Goal: Contribute content: Contribute content

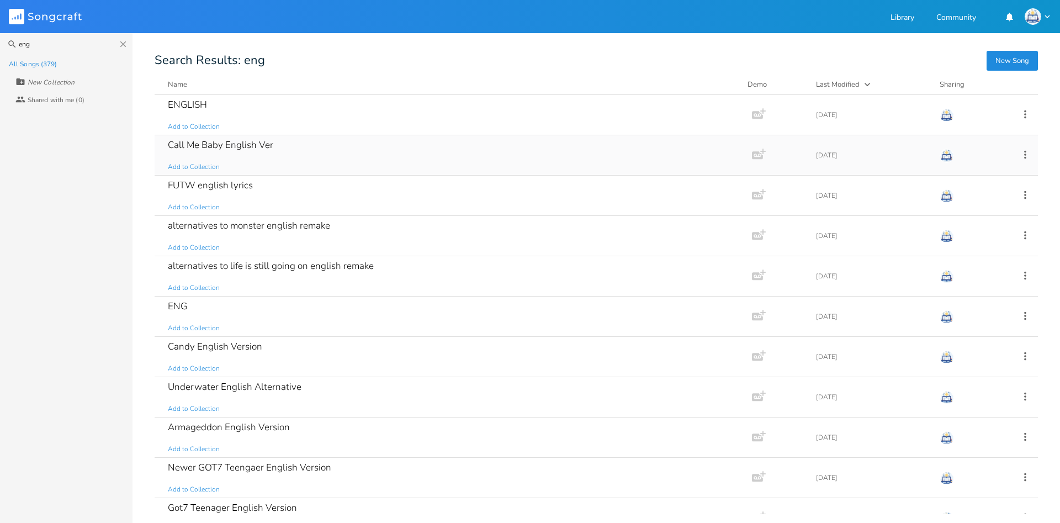
type input "eng"
click at [504, 163] on div "Call Me Baby English Ver Add to Collection" at bounding box center [451, 155] width 566 height 40
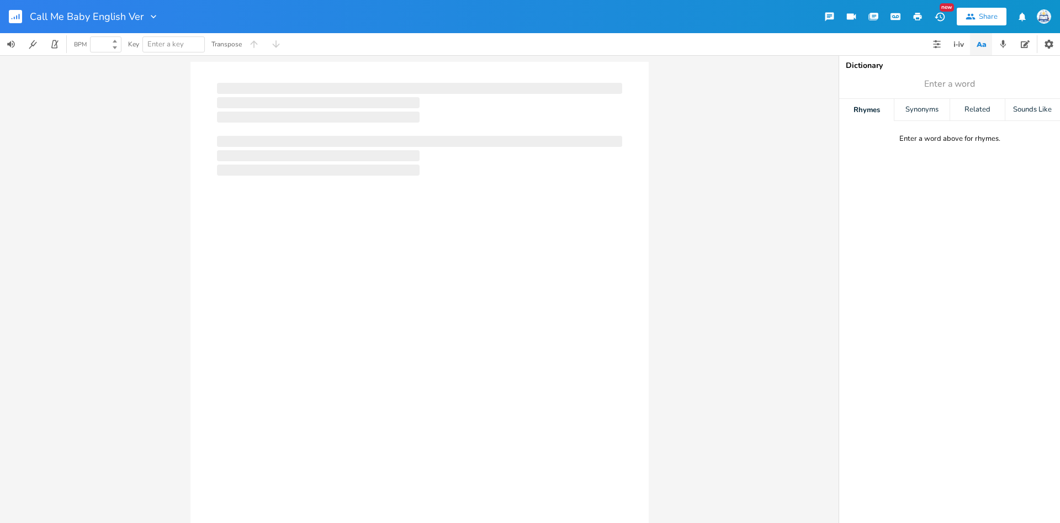
type input "100"
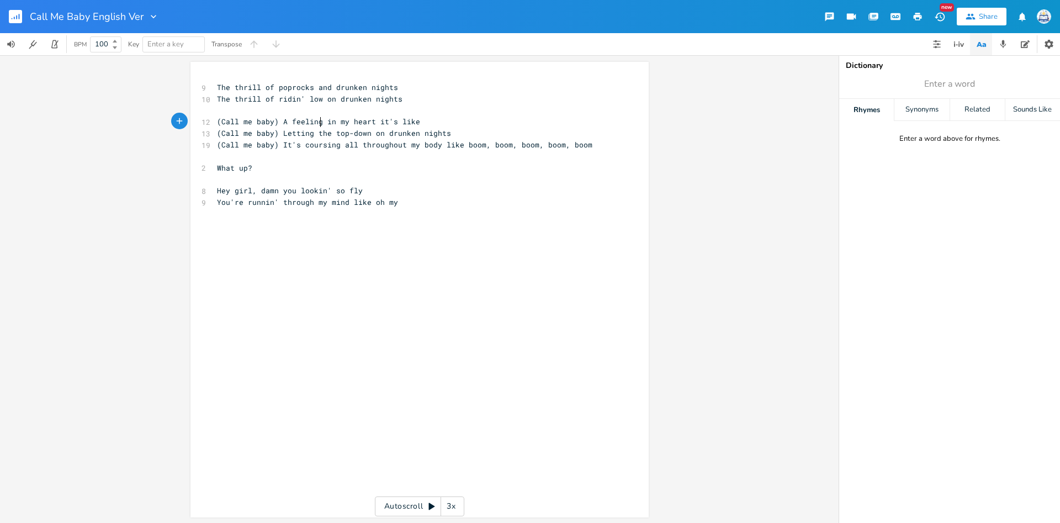
click at [320, 123] on span "(Call me baby) A feeling in my heart it's like" at bounding box center [318, 121] width 203 height 10
type textarea "'"
click at [393, 164] on pre "What up?" at bounding box center [414, 168] width 399 height 12
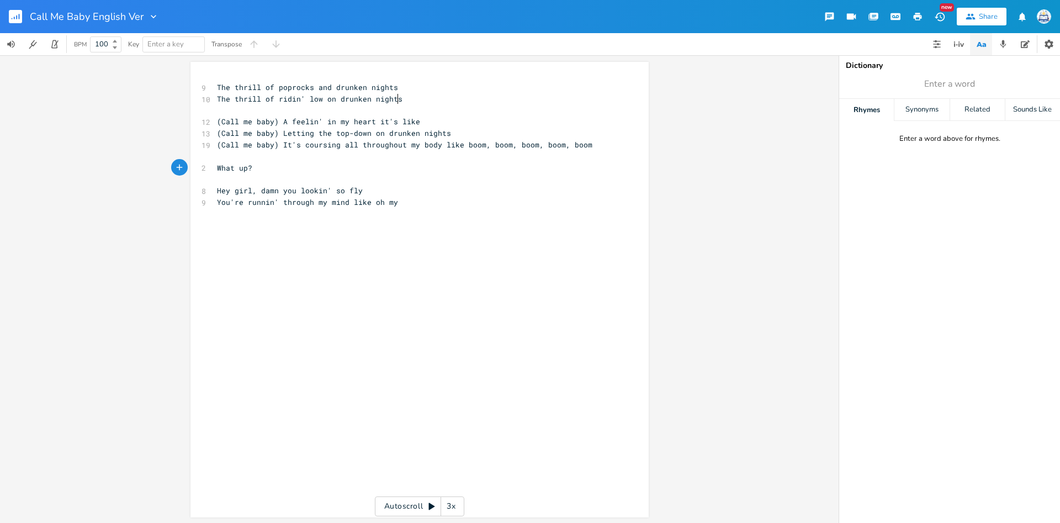
type textarea "The thrill of poprocks and drunken nights The thrill of ridin' low on drunken n…"
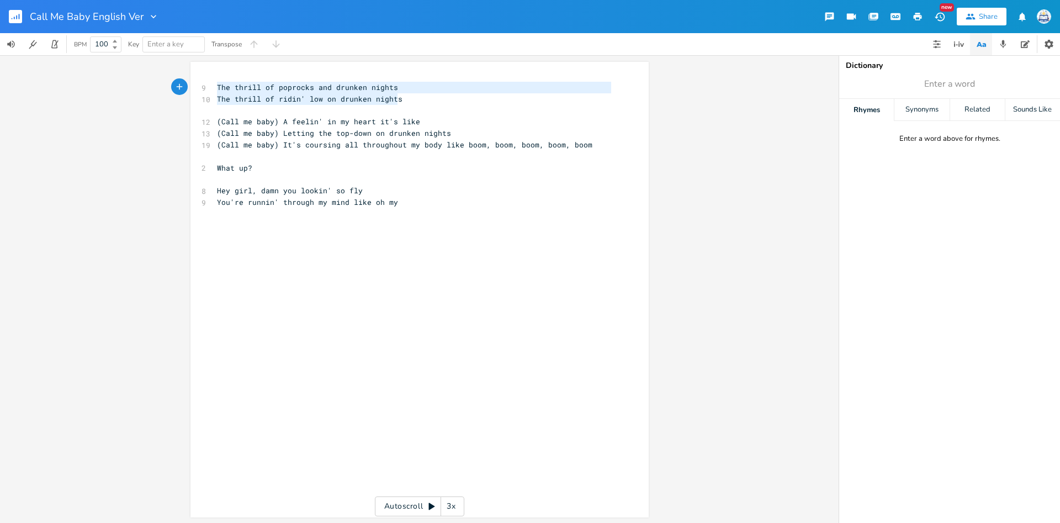
scroll to position [12, 158]
drag, startPoint x: 405, startPoint y: 96, endPoint x: 160, endPoint y: 70, distance: 247.0
click at [160, 70] on div "The thrill of poprocks and drunken nights The thrill of ridin' low on drunken n…" at bounding box center [419, 289] width 839 height 468
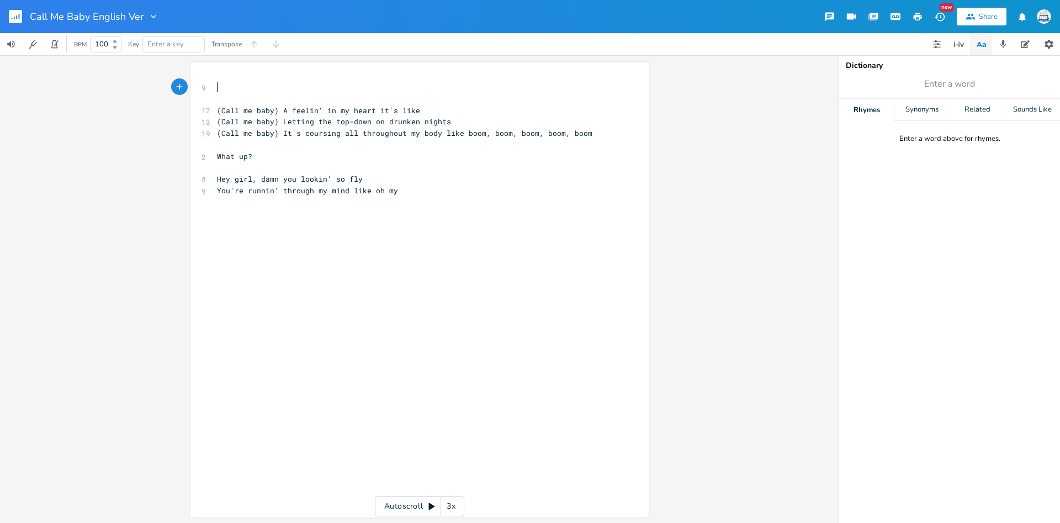
scroll to position [3, 0]
click at [452, 121] on pre "(Call me baby) Letting the top-down on drunken nights" at bounding box center [414, 122] width 399 height 12
type textarea "/ A whole explox"
type textarea "siom"
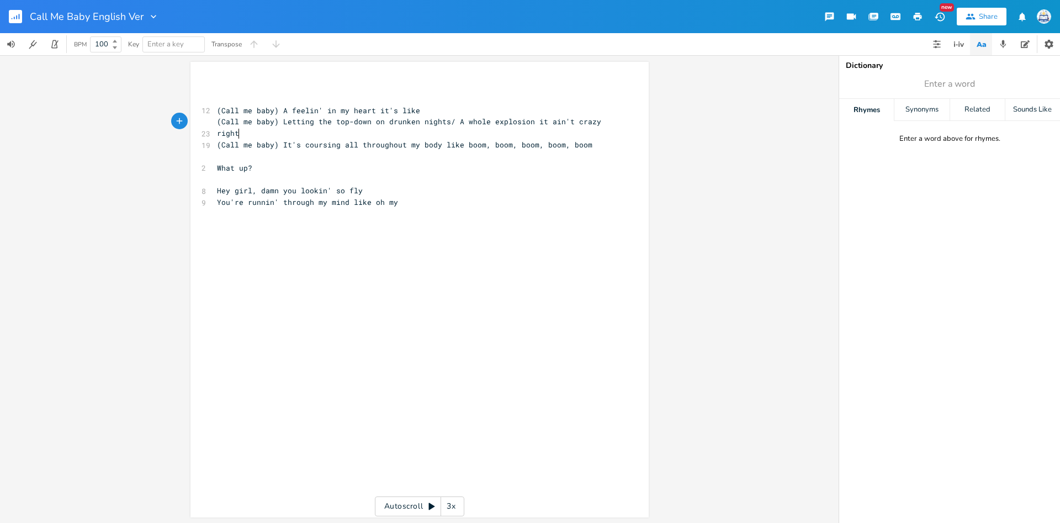
scroll to position [3, 74]
type textarea "n it ain't crazy right?"
type textarea "Letting the top-down on drunken nights/"
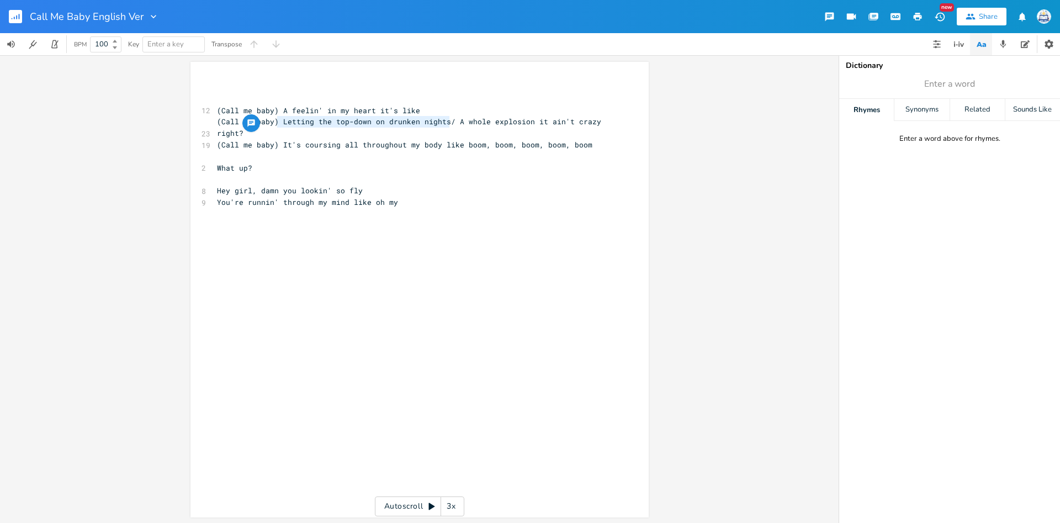
drag, startPoint x: 450, startPoint y: 120, endPoint x: 278, endPoint y: 121, distance: 172.8
click at [278, 121] on span "(Call me baby) Letting the top-down on drunken nights/ A whole explosion it ain…" at bounding box center [411, 127] width 389 height 22
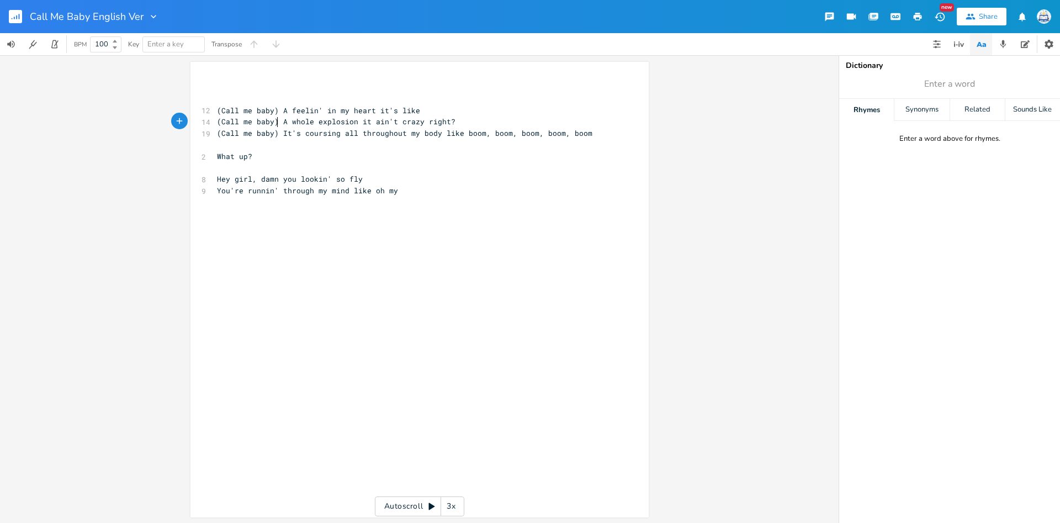
scroll to position [3, 0]
click at [291, 80] on div "x ​ ​ 12 (Call me baby) A feelin' in my heart it's like 14 (Call me baby) A who…" at bounding box center [414, 150] width 399 height 142
click at [434, 110] on pre "(Call me baby) A feelin' in my heart it's like" at bounding box center [414, 111] width 399 height 12
click at [372, 123] on span "(Call me baby) A whole explosion it ain't crazy right?" at bounding box center [336, 121] width 238 height 10
click at [409, 126] on span "(Call me baby) A whole explosion ain't crazy right?" at bounding box center [329, 121] width 225 height 10
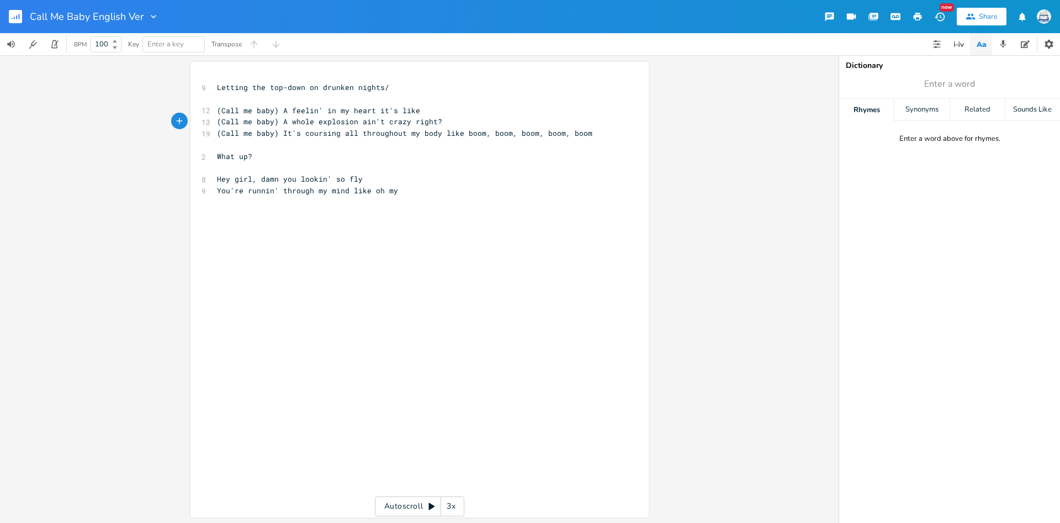
click at [381, 124] on span "(Call me baby) A whole explosion ain't crazy right?" at bounding box center [329, 121] width 225 height 10
type textarea "too"
click at [395, 204] on pre "​" at bounding box center [414, 203] width 399 height 12
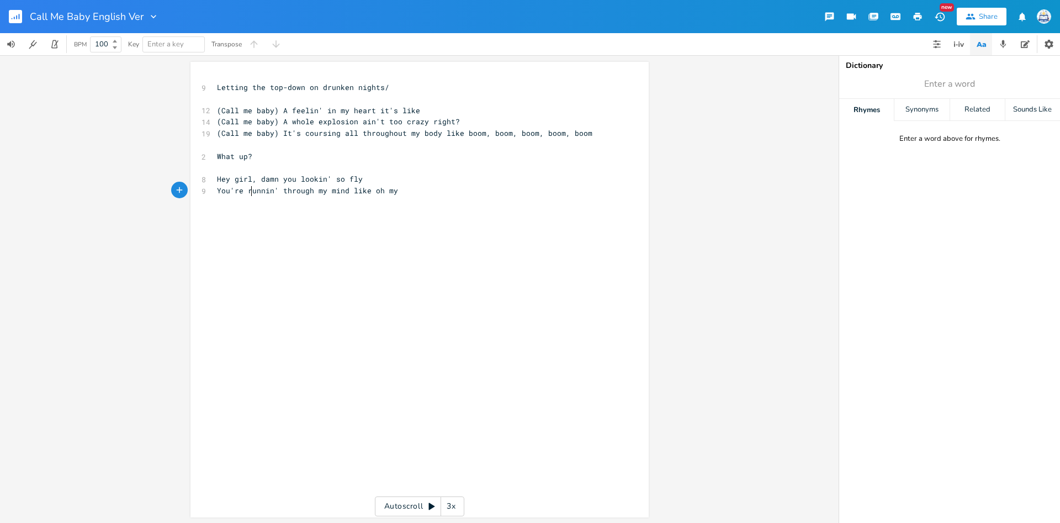
click at [250, 195] on span "You're runnin' through my mind like oh my" at bounding box center [307, 190] width 181 height 10
click at [486, 170] on pre "​" at bounding box center [414, 168] width 399 height 12
drag, startPoint x: 339, startPoint y: 135, endPoint x: 301, endPoint y: 134, distance: 37.6
click at [301, 134] on span "(Call me baby) It's coursing all throughout my body like boom, boom, boom, boom…" at bounding box center [404, 133] width 375 height 10
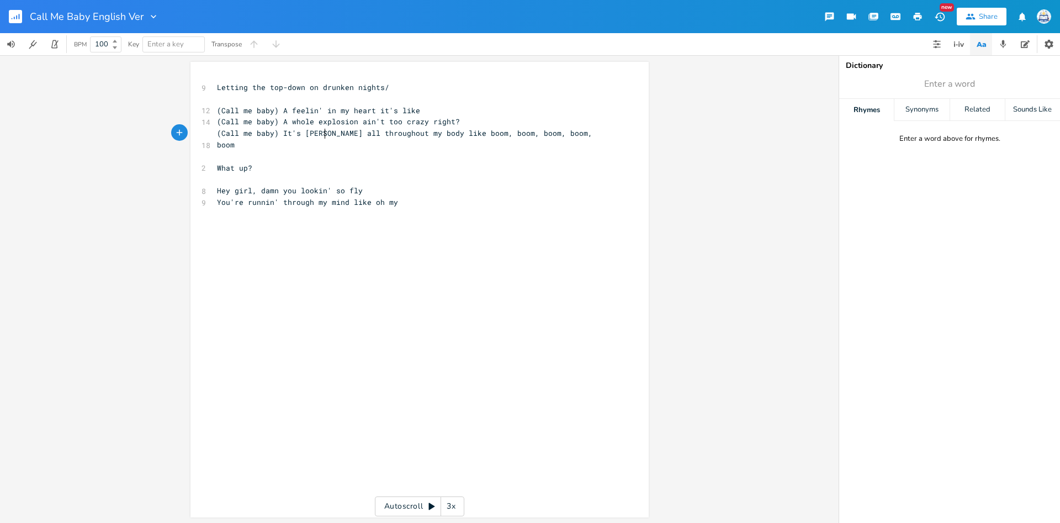
type textarea "shottin"
type textarea "otin;"
type textarea "'"
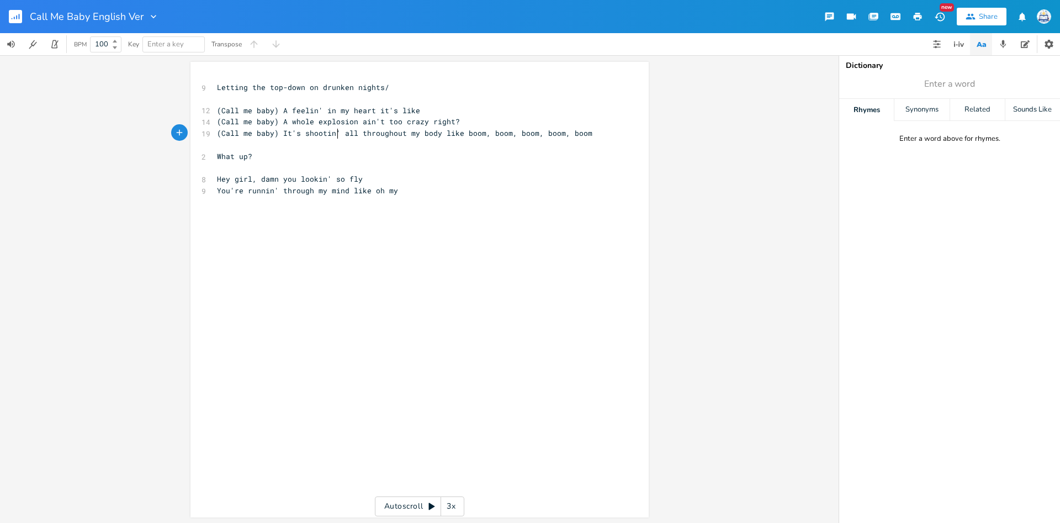
click at [398, 258] on div "xxxxxxxxxx 9 Letting the top-down on drunken nights/ ​ 12 (Call me baby) A feel…" at bounding box center [428, 299] width 426 height 441
drag, startPoint x: 412, startPoint y: 126, endPoint x: 358, endPoint y: 125, distance: 54.1
click at [358, 125] on pre "(Call me baby) A whole explosion ain't too crazy right?" at bounding box center [414, 122] width 399 height 12
type textarea "ain't too crazy right?"
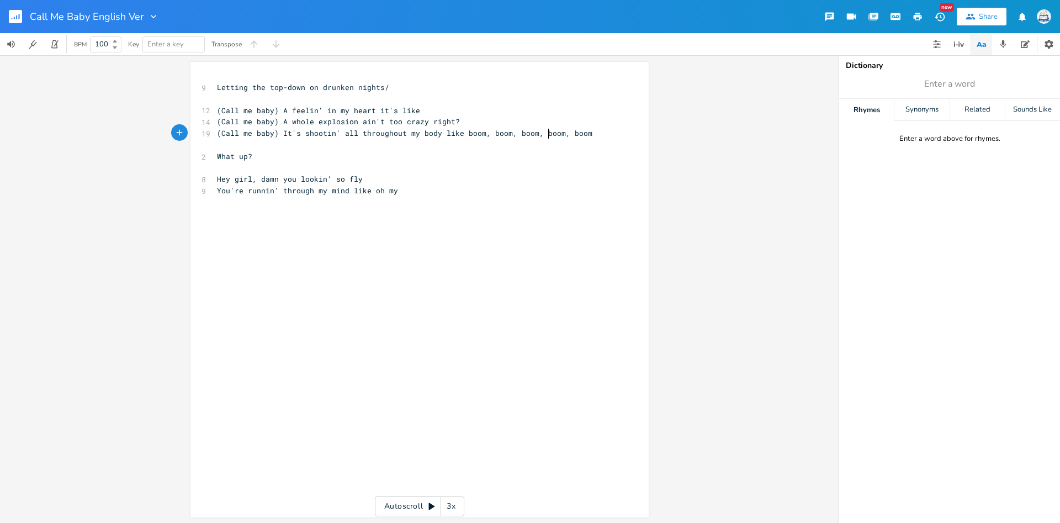
click at [549, 132] on span "(Call me baby) It's shootin' all throughout my body like boom, boom, boom, boom…" at bounding box center [404, 133] width 375 height 10
click at [549, 116] on pre "(Call me baby) A whole explosion ain't too crazy right?" at bounding box center [414, 122] width 399 height 12
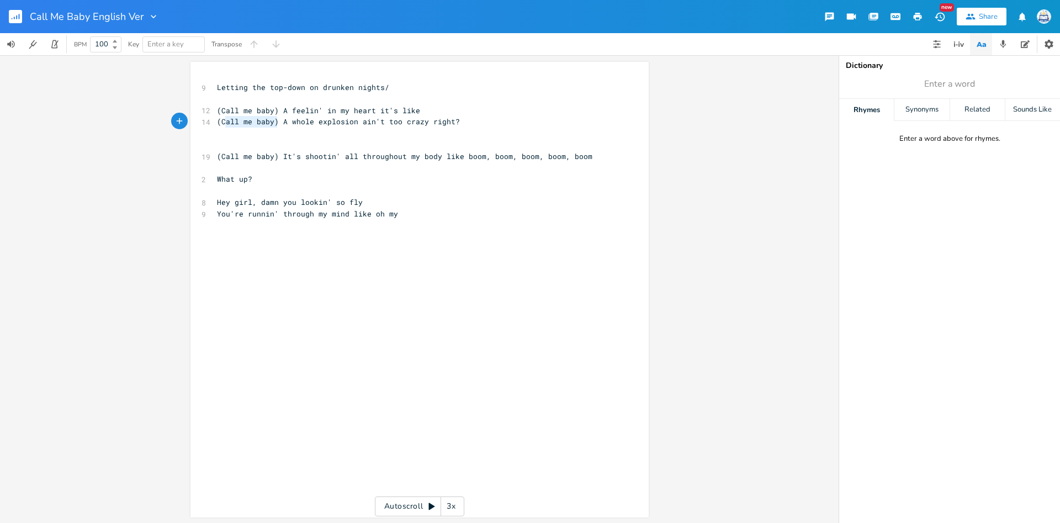
type textarea "(Call me baby)"
drag, startPoint x: 276, startPoint y: 125, endPoint x: 212, endPoint y: 123, distance: 64.1
click at [211, 123] on div "(Call me baby) xxxxxxxxxx 9 Letting the top-down on drunken nights/ ​ 12 (Call …" at bounding box center [419, 289] width 458 height 455
click at [234, 144] on pre "​" at bounding box center [414, 145] width 399 height 12
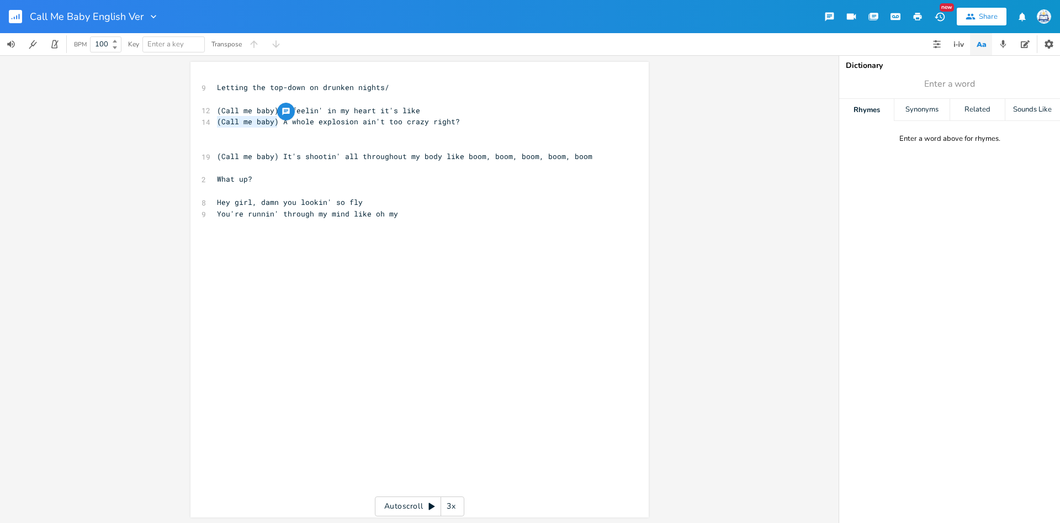
scroll to position [3, 0]
paste textarea "E"
type textarea "Ex"
type textarea "Explosions firin' and lightin' skies"
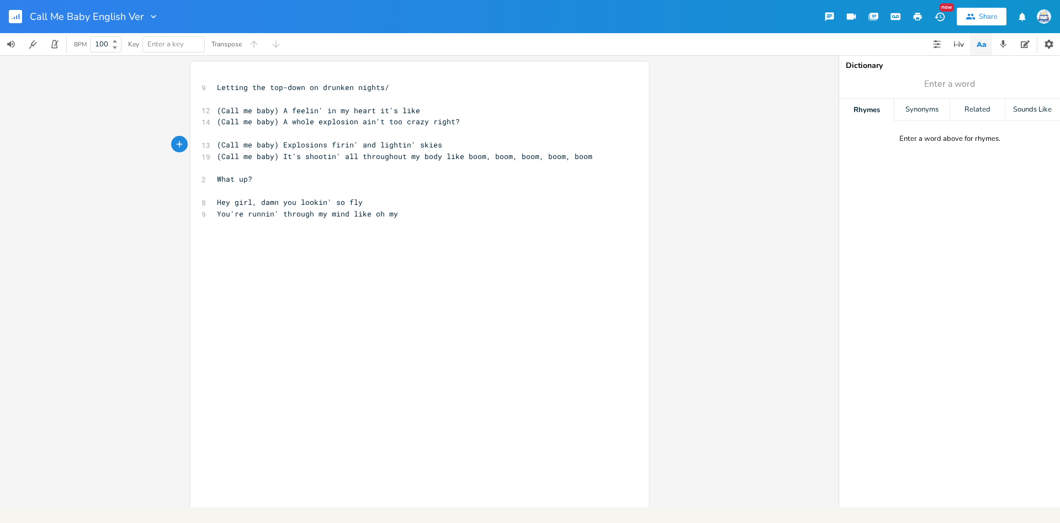
scroll to position [3, 0]
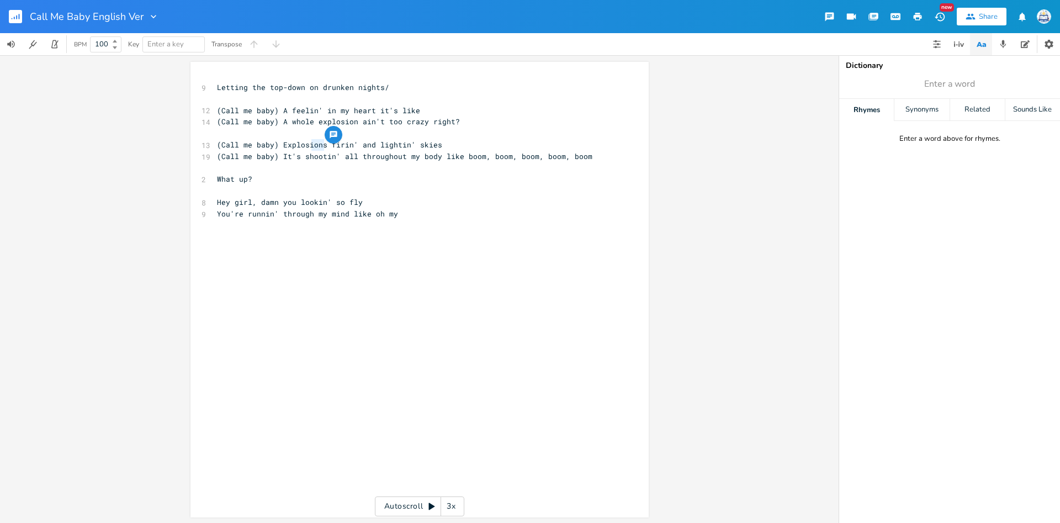
drag, startPoint x: 326, startPoint y: 146, endPoint x: 311, endPoint y: 147, distance: 14.9
click at [311, 147] on span "(Call me baby) Explosions firin' and lightin' skies" at bounding box center [329, 145] width 225 height 10
type textarea "ves"
click at [335, 161] on span "(Call me baby) It's shootin' all throughout my body like boom, boom, boom, boom…" at bounding box center [404, 156] width 375 height 10
click at [390, 266] on div "xxxxxxxxxx 9 Letting the top-down on drunken nights/ ​ 12 (Call me baby) A feel…" at bounding box center [428, 299] width 426 height 441
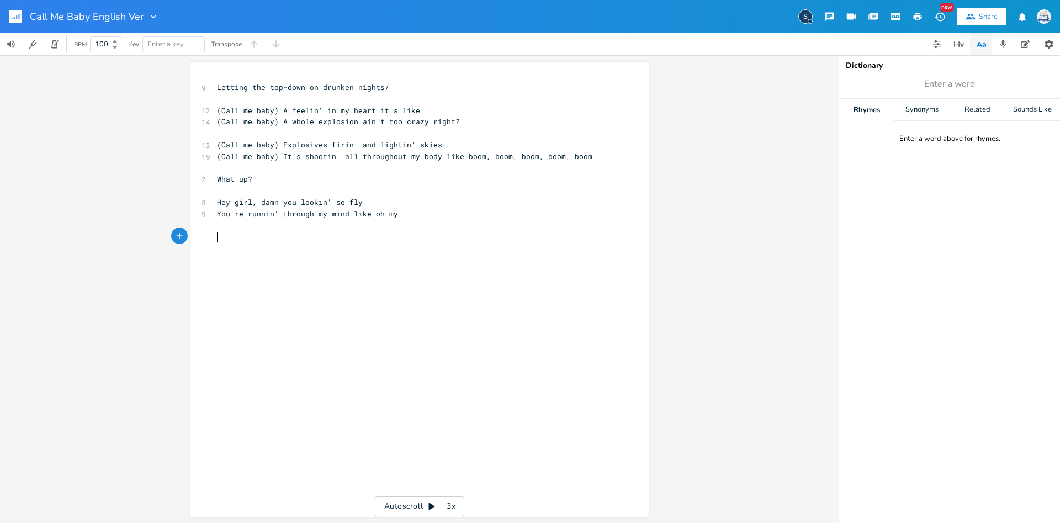
click at [423, 214] on pre "You're runnin' through my mind like oh my" at bounding box center [414, 214] width 399 height 12
type textarea "dfdfddf"
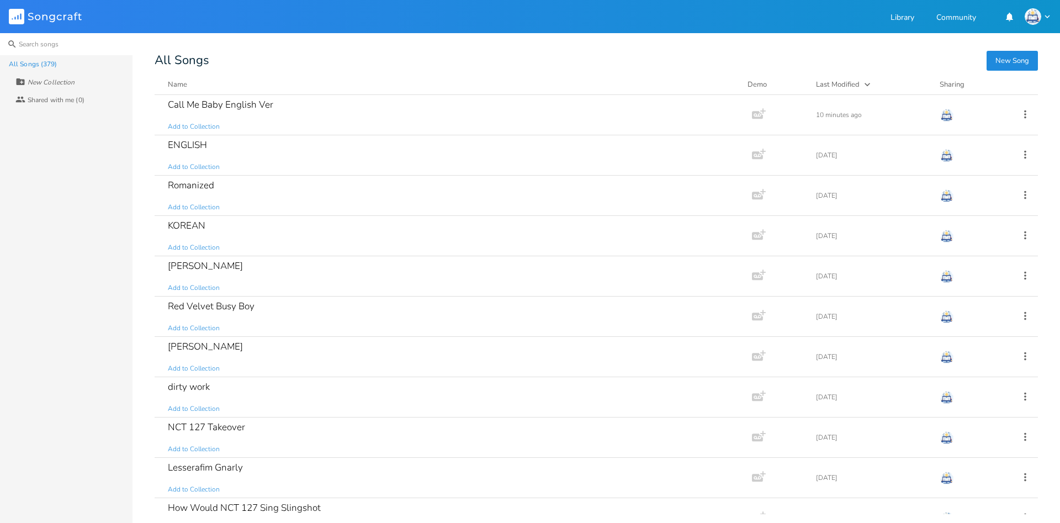
click at [51, 44] on input at bounding box center [66, 44] width 132 height 22
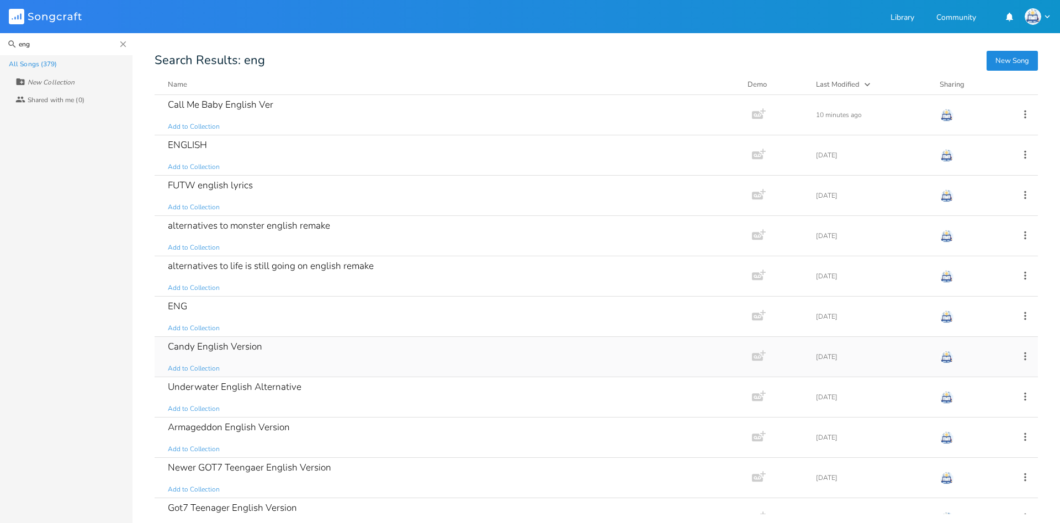
type input "eng"
click at [455, 364] on div "Candy English Version Add to Collection" at bounding box center [451, 357] width 566 height 40
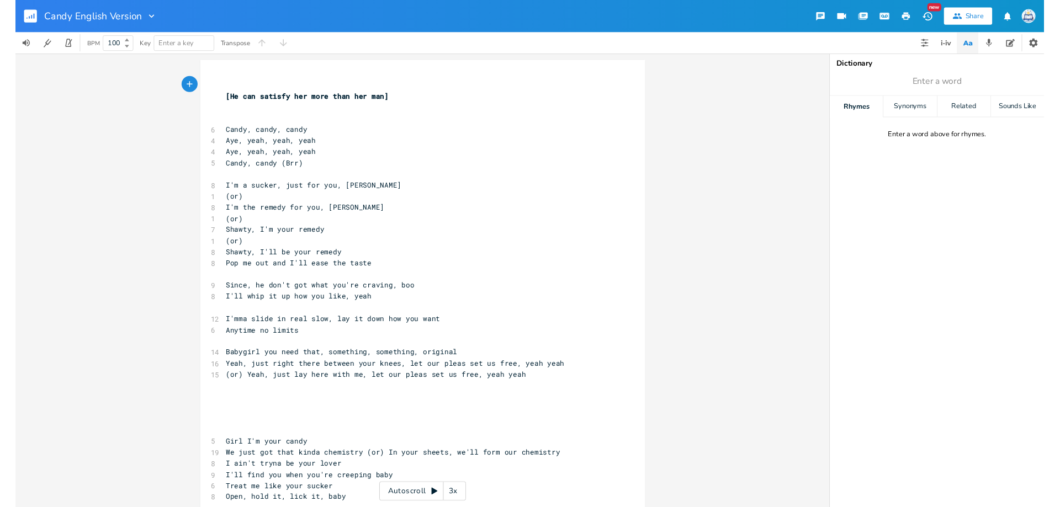
scroll to position [86, 0]
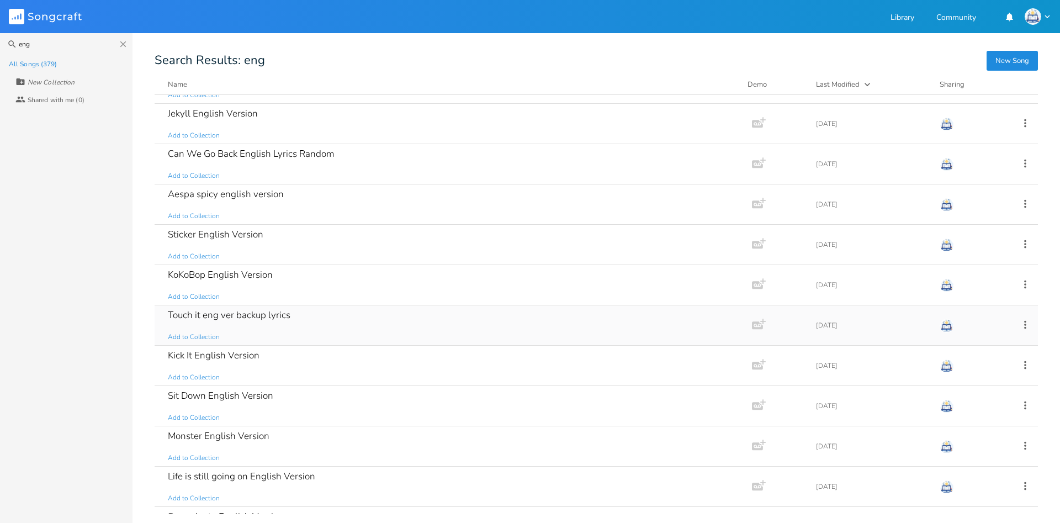
scroll to position [583, 0]
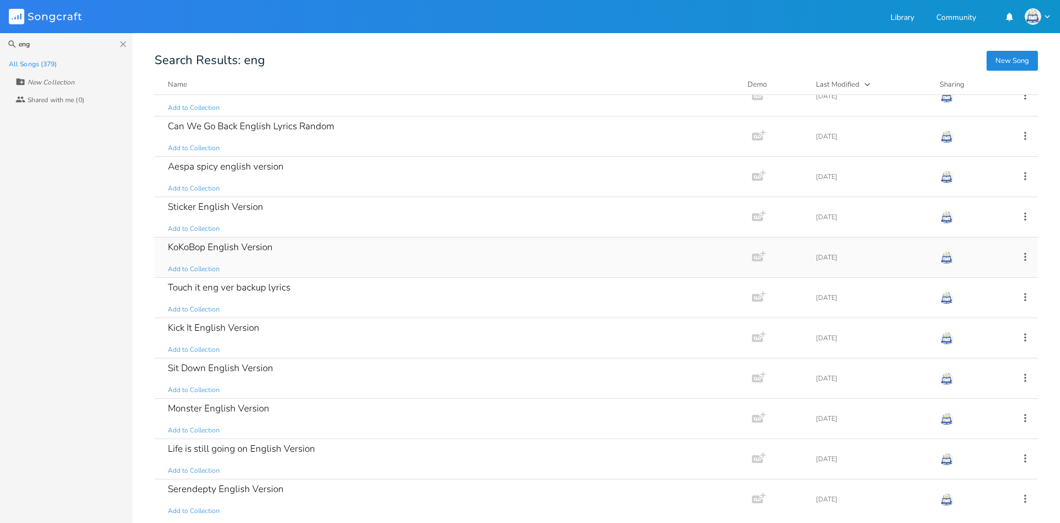
type input "eng"
click at [283, 262] on div "KoKoBop English Version Add to Collection" at bounding box center [451, 257] width 566 height 40
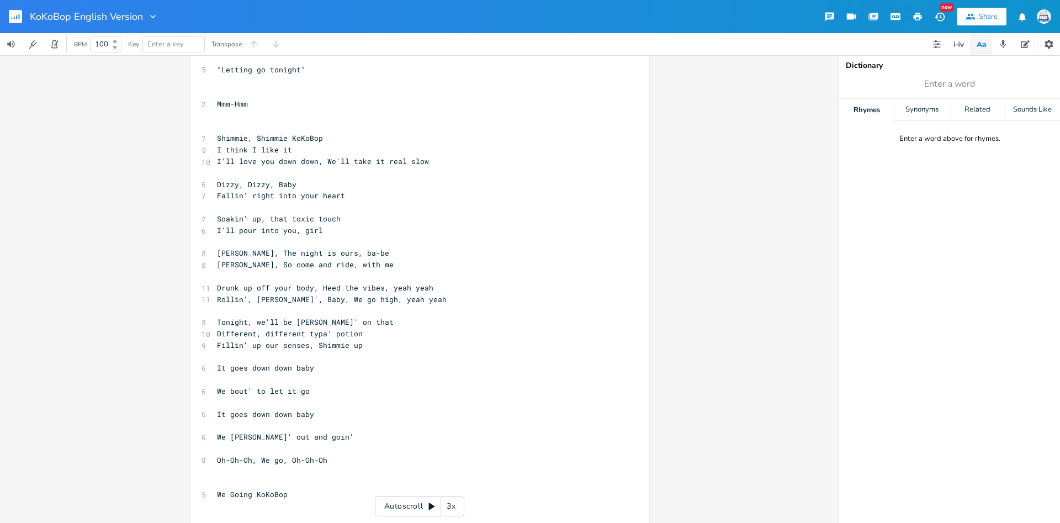
scroll to position [73, 0]
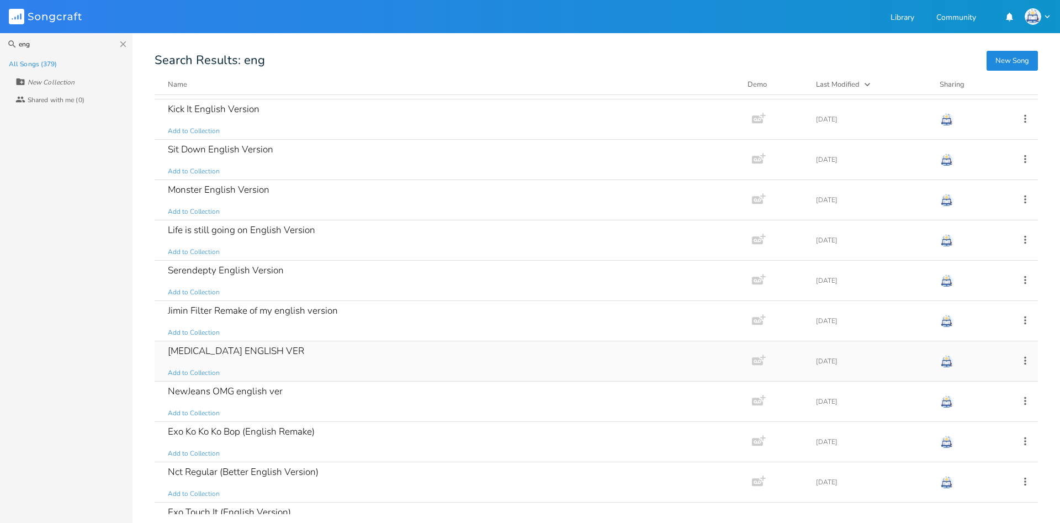
scroll to position [874, 0]
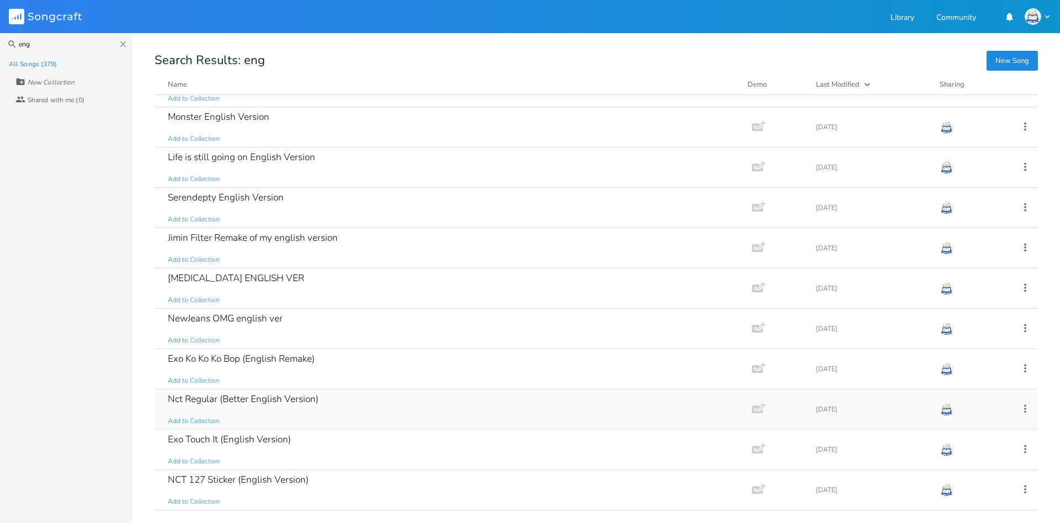
type input "eng"
click at [334, 394] on div "Nct Regular (Better English Version) Add to Collection" at bounding box center [451, 409] width 566 height 40
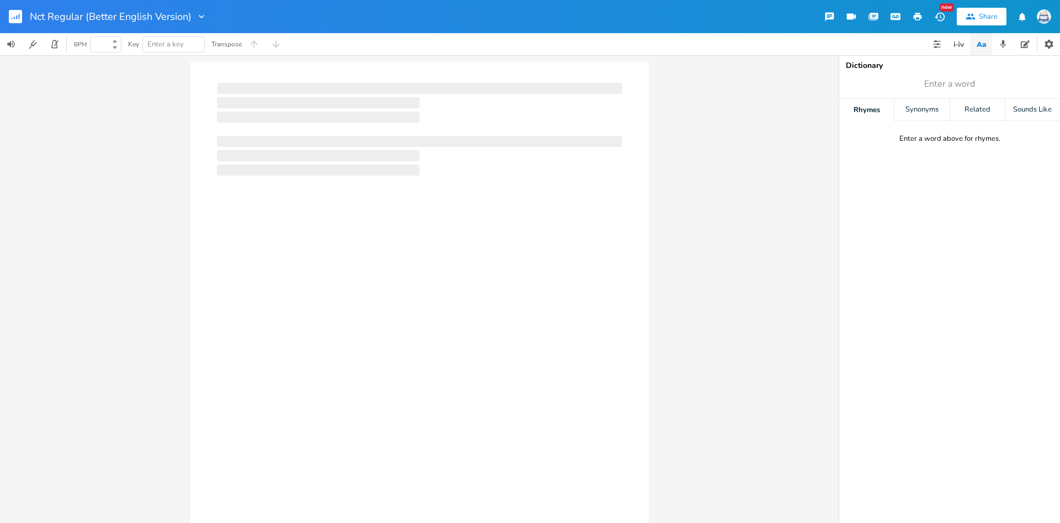
type input "100"
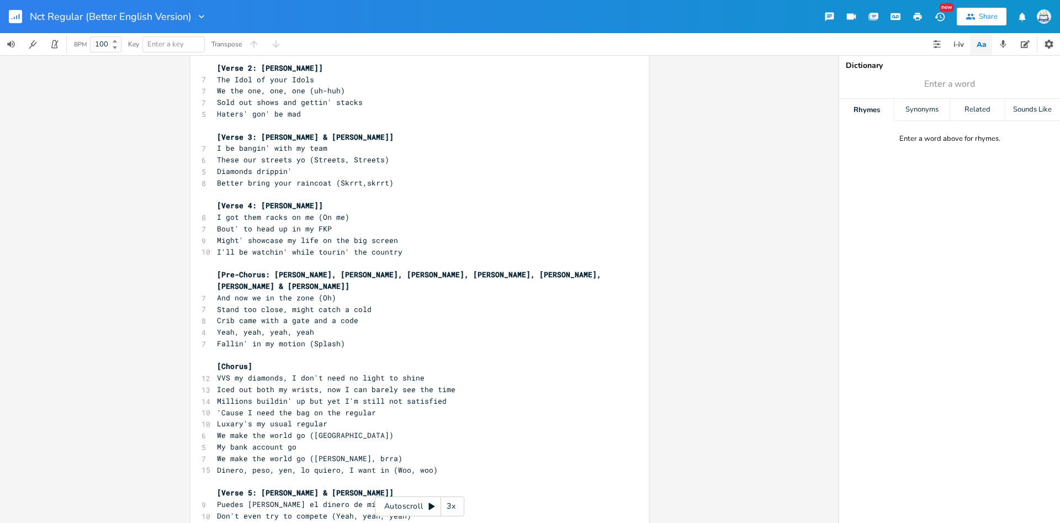
scroll to position [291, 0]
